Goal: Download file/media: Obtain a digital file from the website

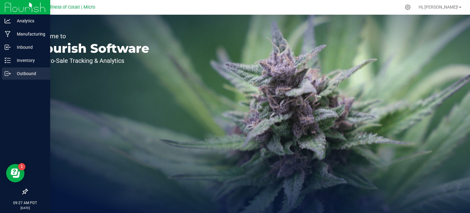
click at [29, 72] on p "Outbound" at bounding box center [29, 73] width 37 height 7
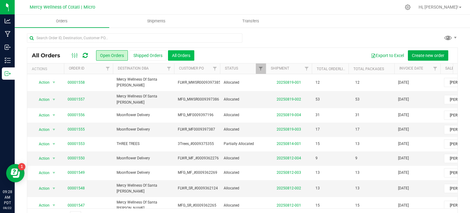
click at [185, 53] on button "All Orders" at bounding box center [181, 55] width 26 height 10
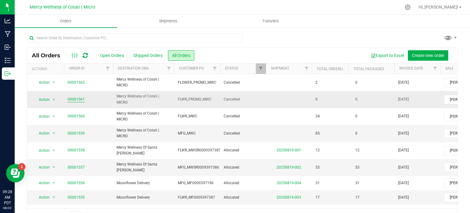
click at [78, 100] on link "00001561" at bounding box center [76, 99] width 17 height 6
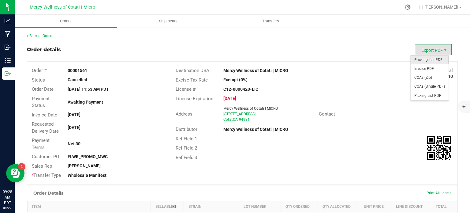
click at [431, 61] on span "Packing List PDF" at bounding box center [429, 59] width 38 height 9
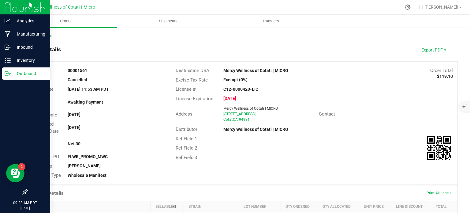
click at [39, 70] on p "Outbound" at bounding box center [29, 73] width 37 height 7
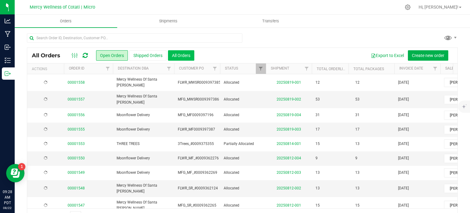
click at [178, 51] on button "All Orders" at bounding box center [181, 55] width 26 height 10
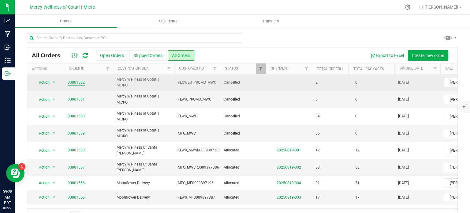
click at [80, 81] on link "00001562" at bounding box center [76, 83] width 17 height 6
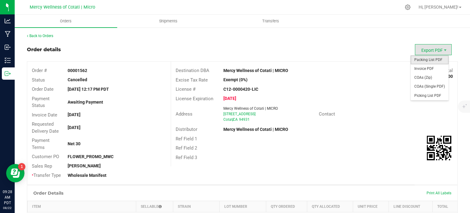
click at [424, 58] on span "Packing List PDF" at bounding box center [429, 59] width 38 height 9
